Goal: Transaction & Acquisition: Subscribe to service/newsletter

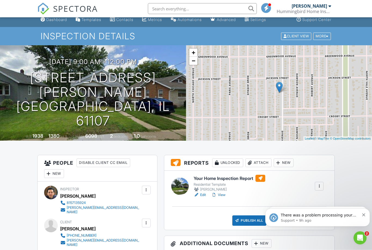
scroll to position [5, 0]
click at [342, 218] on p "Support • 9h ago" at bounding box center [320, 220] width 79 height 5
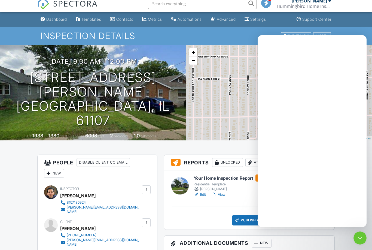
scroll to position [0, 0]
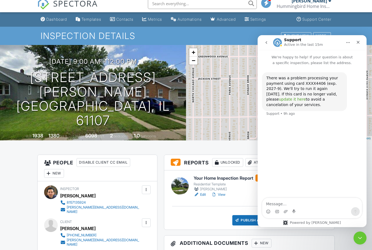
click at [306, 97] on link "update it here" at bounding box center [292, 99] width 27 height 4
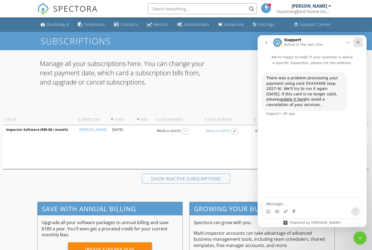
click at [361, 44] on div "Close" at bounding box center [358, 42] width 10 height 10
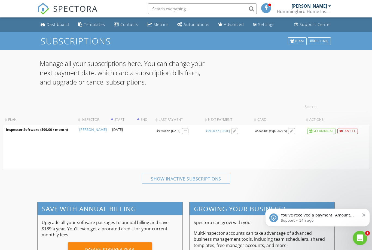
click at [359, 238] on icon "Open Intercom Messenger" at bounding box center [359, 237] width 9 height 9
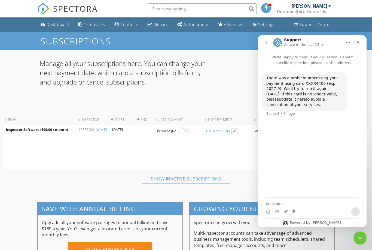
click at [267, 41] on icon "go back" at bounding box center [266, 42] width 4 height 4
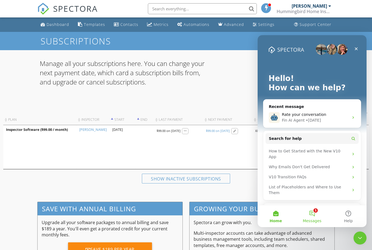
click at [315, 212] on button "1 Messages" at bounding box center [312, 216] width 36 height 22
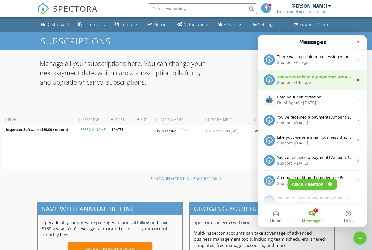
click at [309, 83] on div "Support • 14h ago" at bounding box center [315, 83] width 77 height 6
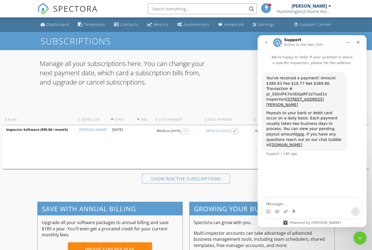
click at [266, 42] on icon "go back" at bounding box center [266, 42] width 4 height 4
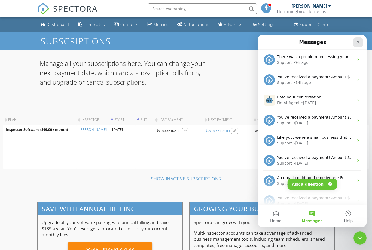
click at [356, 43] on icon "Close" at bounding box center [358, 42] width 4 height 4
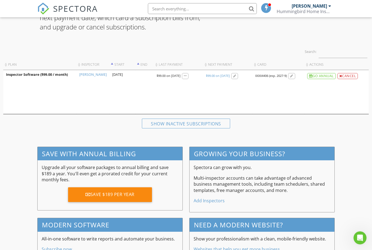
scroll to position [58, 0]
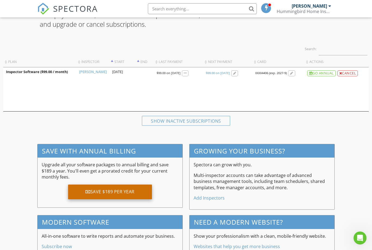
click at [125, 191] on div "Save $189 per year" at bounding box center [110, 191] width 84 height 15
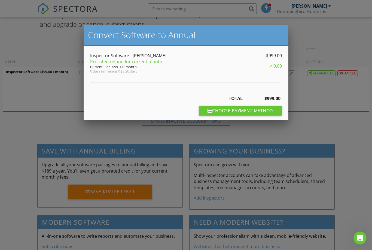
click at [321, 117] on div at bounding box center [186, 129] width 372 height 312
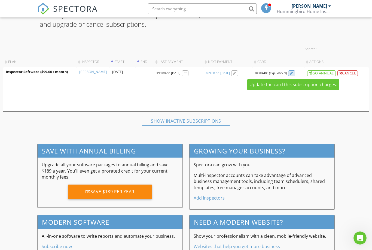
click at [290, 72] on div at bounding box center [291, 73] width 7 height 6
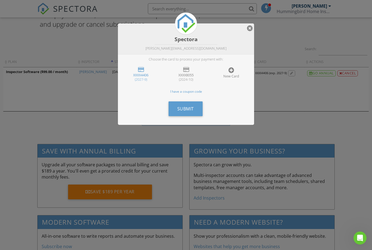
click at [141, 72] on div at bounding box center [141, 69] width 6 height 5
click at [182, 107] on span "Submit" at bounding box center [185, 109] width 17 height 6
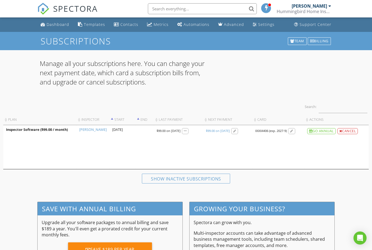
click at [54, 24] on div "Dashboard" at bounding box center [58, 24] width 23 height 5
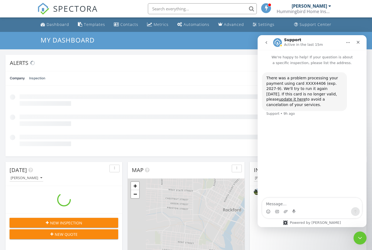
scroll to position [496, 372]
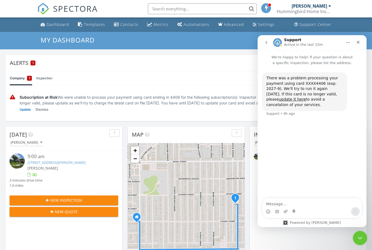
click at [358, 236] on icon "Close Intercom Messenger" at bounding box center [359, 237] width 7 height 7
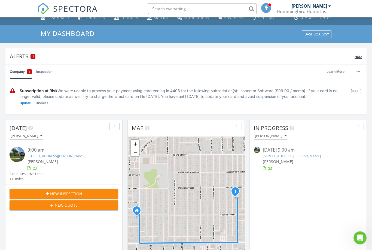
scroll to position [0, 0]
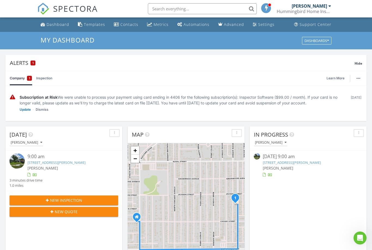
click at [50, 163] on link "[STREET_ADDRESS][PERSON_NAME]" at bounding box center [57, 162] width 58 height 5
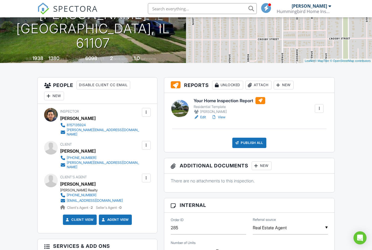
scroll to position [95, 0]
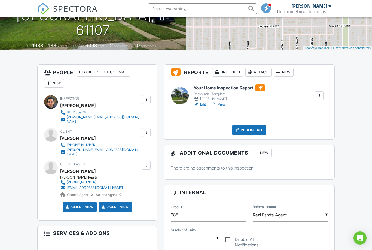
click at [202, 104] on link "Edit" at bounding box center [200, 104] width 12 height 5
